Goal: Task Accomplishment & Management: Use online tool/utility

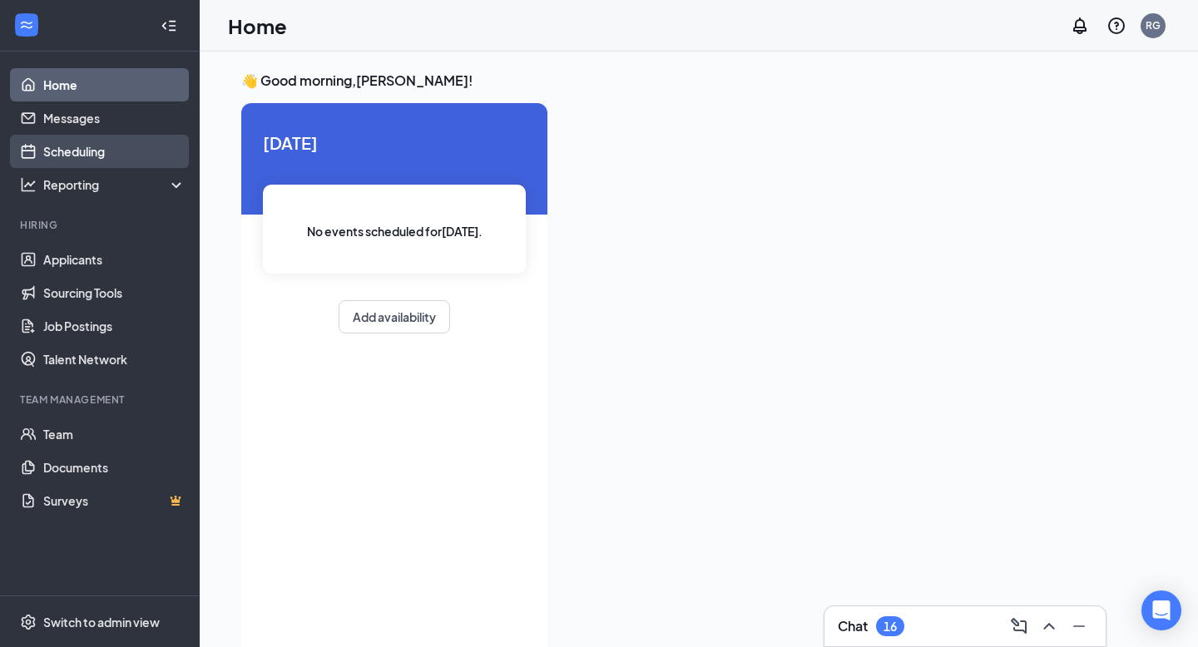
click at [105, 149] on link "Scheduling" at bounding box center [114, 151] width 142 height 33
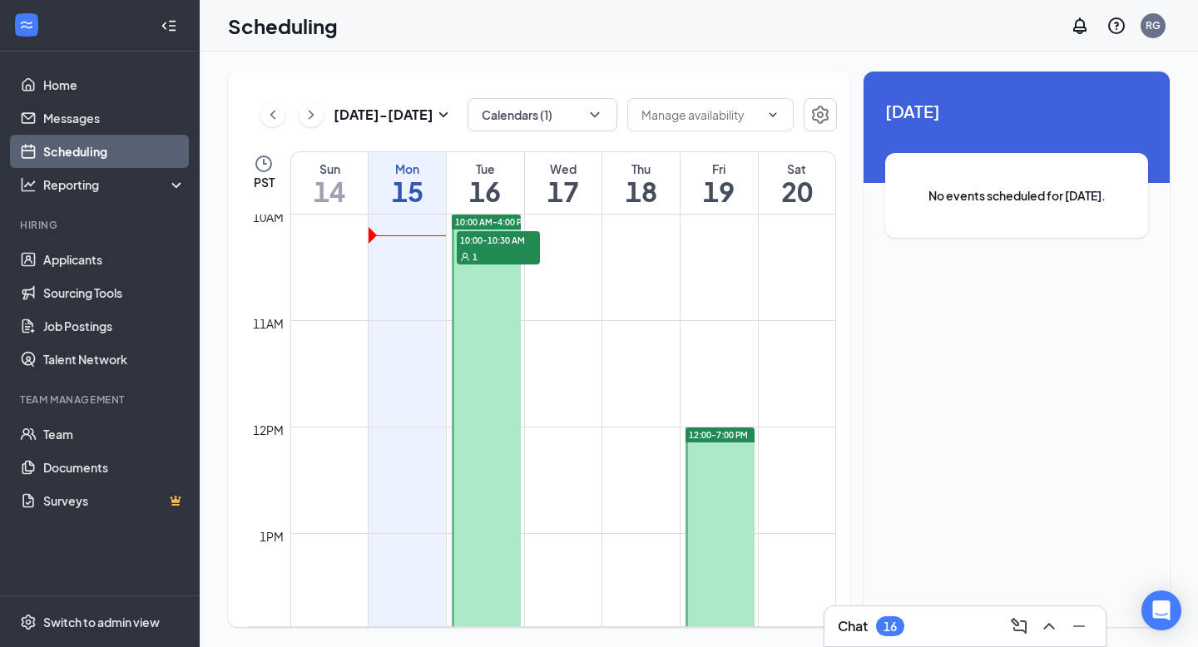
scroll to position [1007, 0]
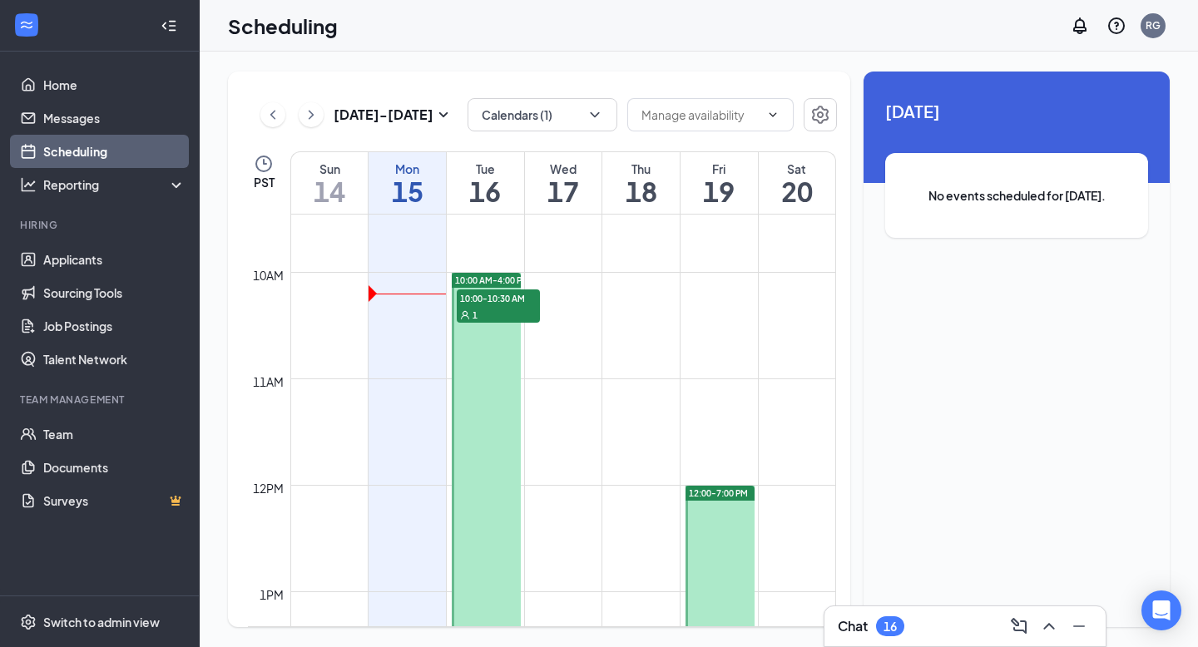
click at [512, 314] on div "1" at bounding box center [498, 314] width 83 height 17
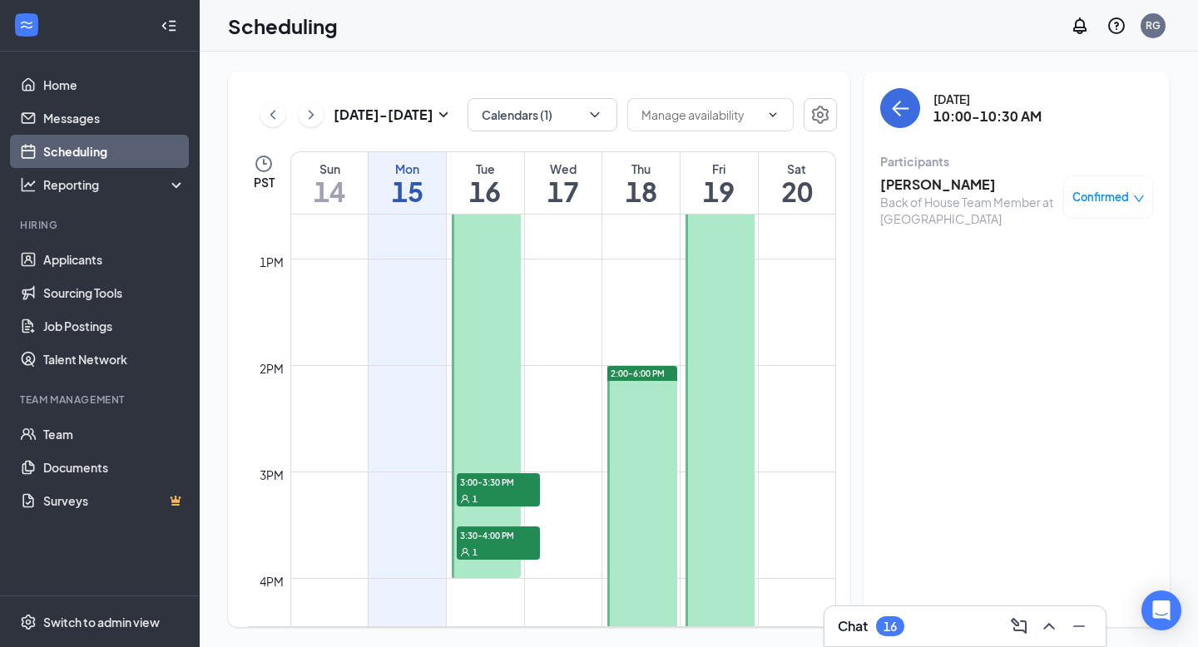
scroll to position [1343, 0]
click at [470, 482] on span "3:00-3:30 PM" at bounding box center [498, 479] width 83 height 17
click at [487, 533] on span "3:30-4:00 PM" at bounding box center [498, 532] width 83 height 17
